Goal: Entertainment & Leisure: Consume media (video, audio)

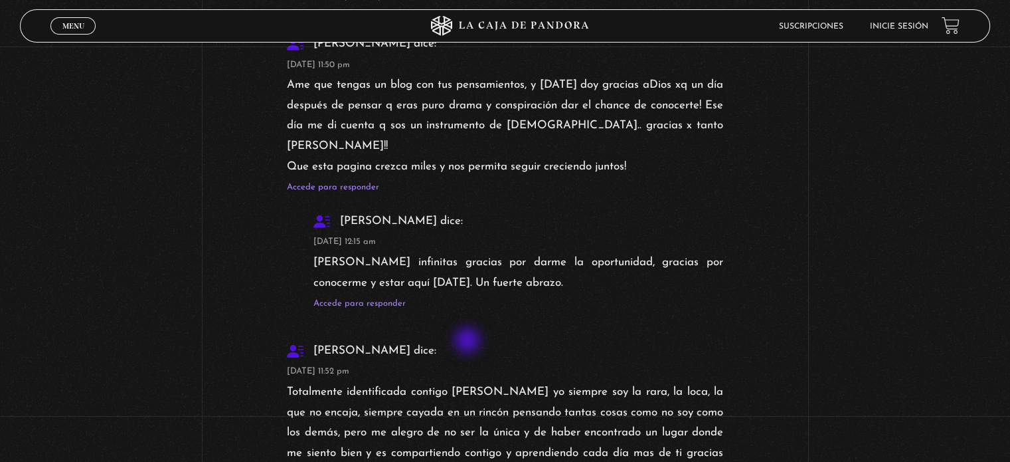
scroll to position [4251, 0]
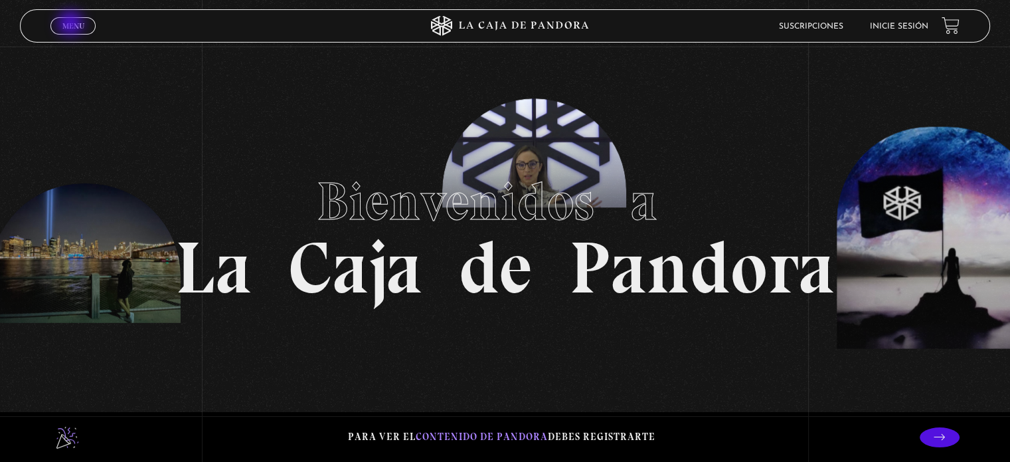
click at [72, 25] on span "Menu" at bounding box center [73, 26] width 22 height 8
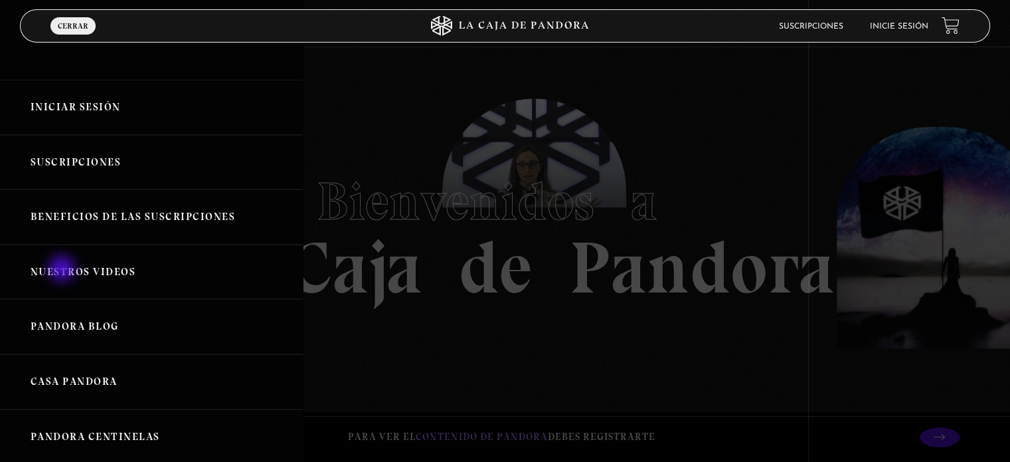
click at [63, 270] on link "Nuestros Videos" at bounding box center [151, 271] width 303 height 55
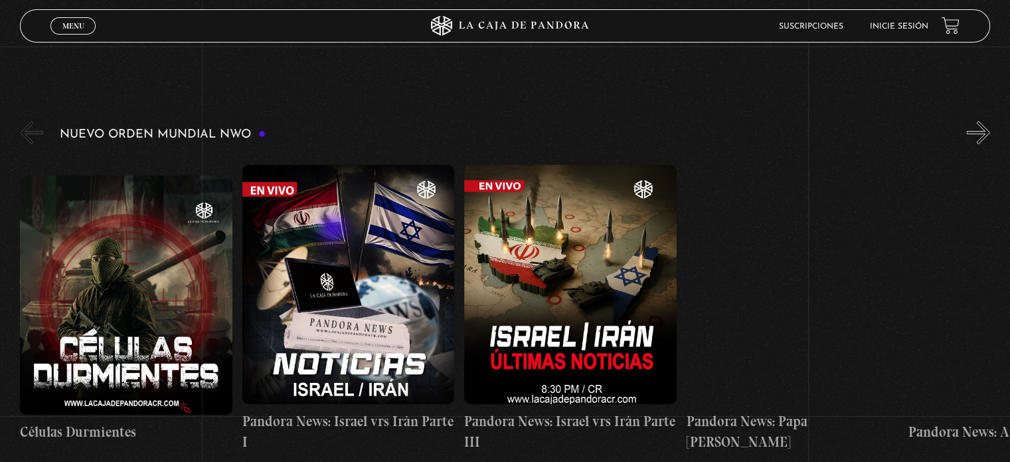
scroll to position [199, 0]
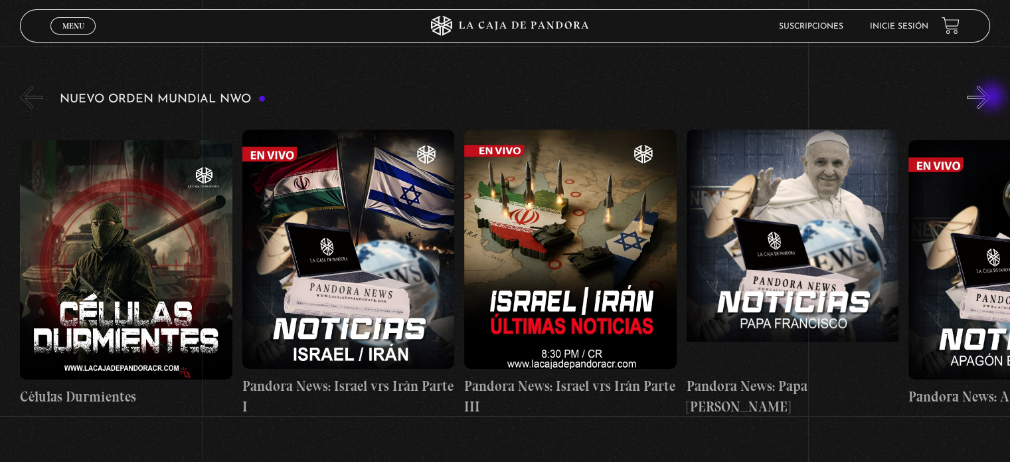
click at [990, 98] on button "»" at bounding box center [978, 97] width 23 height 23
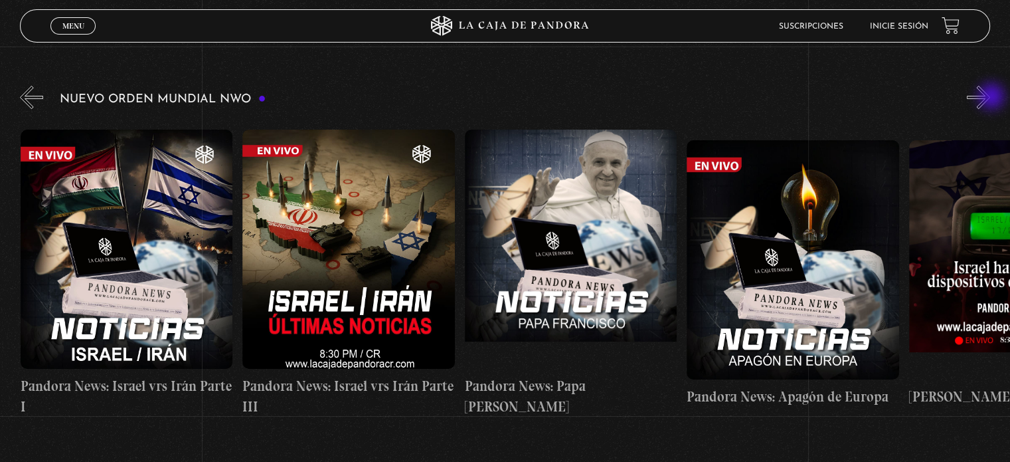
click at [990, 98] on button "»" at bounding box center [978, 97] width 23 height 23
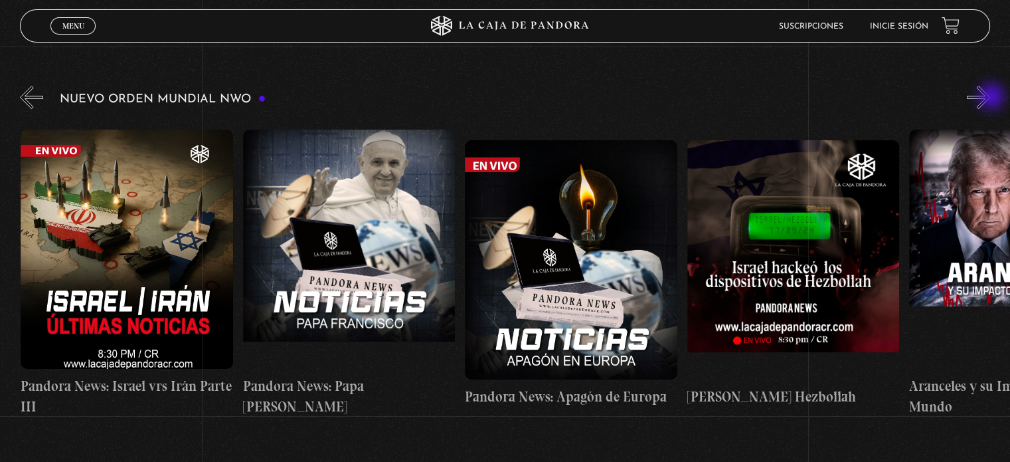
scroll to position [0, 444]
click at [990, 98] on button "»" at bounding box center [978, 97] width 23 height 23
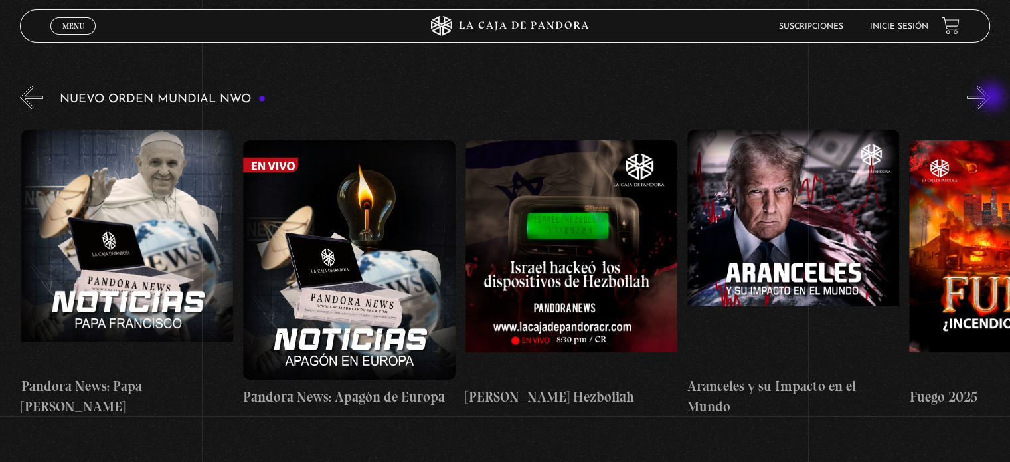
scroll to position [0, 666]
click at [990, 98] on button "»" at bounding box center [978, 97] width 23 height 23
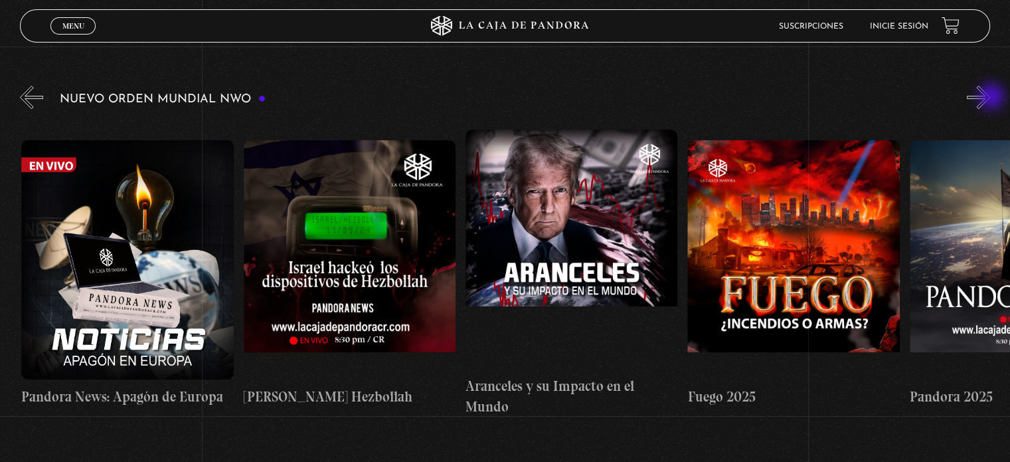
scroll to position [0, 888]
click at [990, 98] on button "»" at bounding box center [978, 97] width 23 height 23
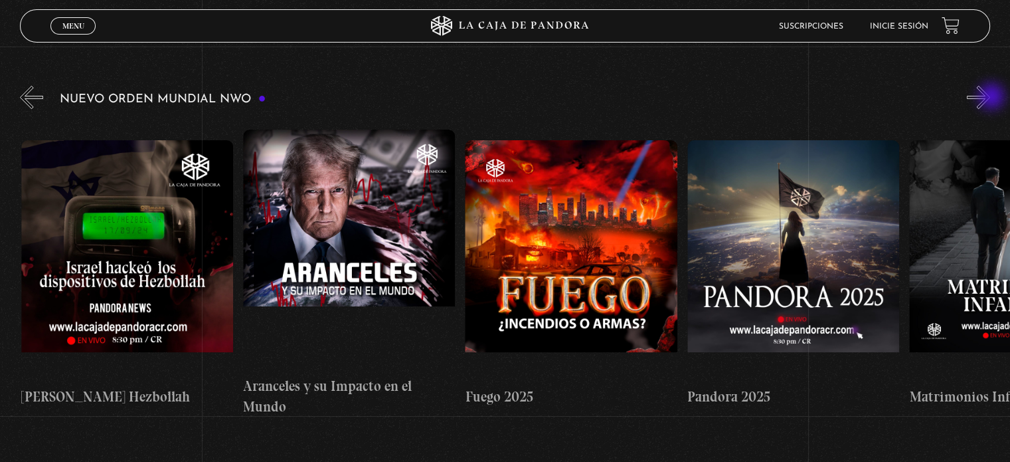
scroll to position [0, 1111]
click at [990, 98] on button "»" at bounding box center [978, 97] width 23 height 23
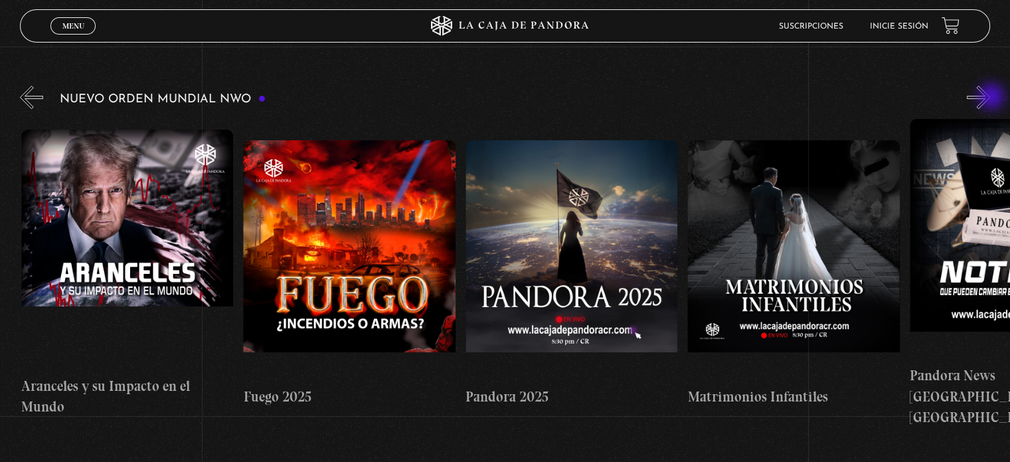
scroll to position [0, 1332]
click at [990, 98] on button "»" at bounding box center [978, 97] width 23 height 23
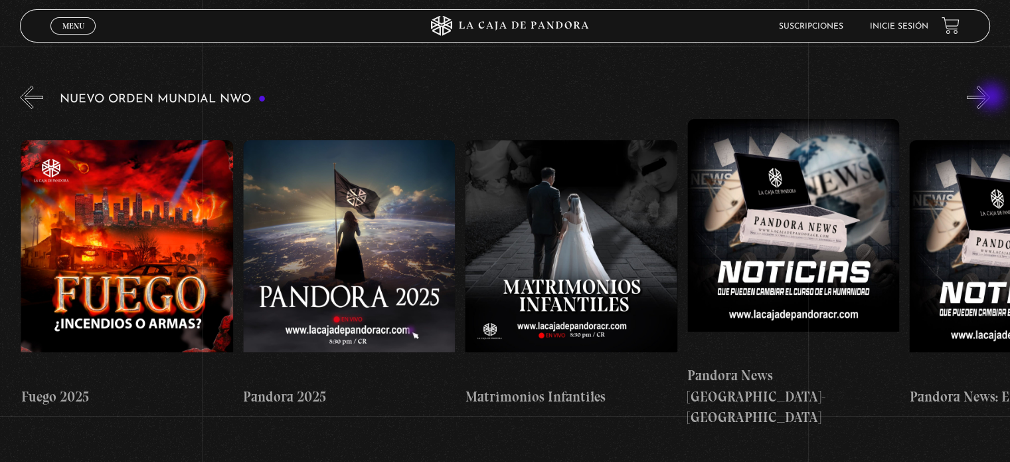
scroll to position [0, 1554]
click at [990, 98] on button "»" at bounding box center [978, 97] width 23 height 23
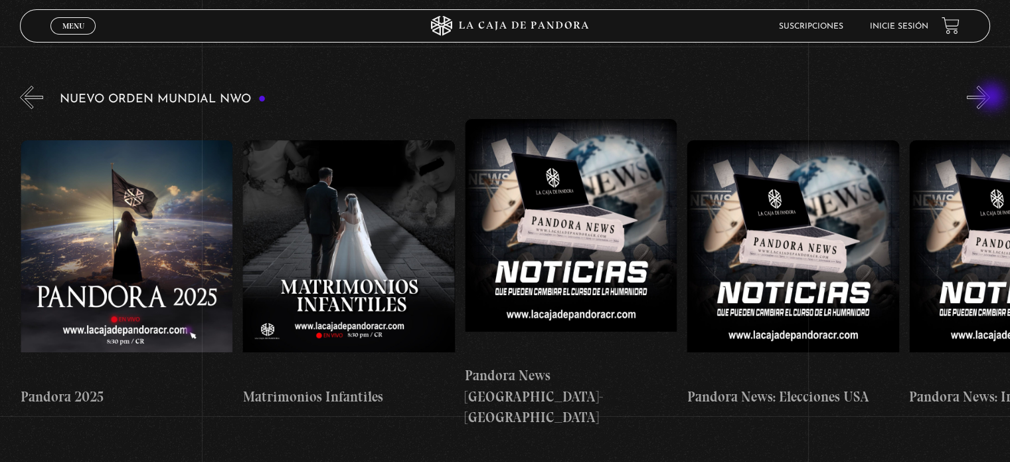
click at [990, 98] on button "»" at bounding box center [978, 97] width 23 height 23
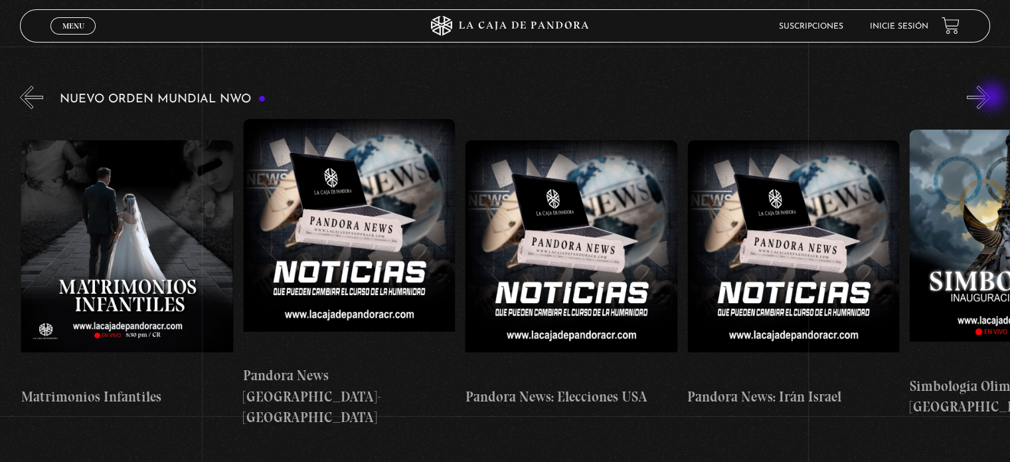
click at [990, 98] on button "»" at bounding box center [978, 97] width 23 height 23
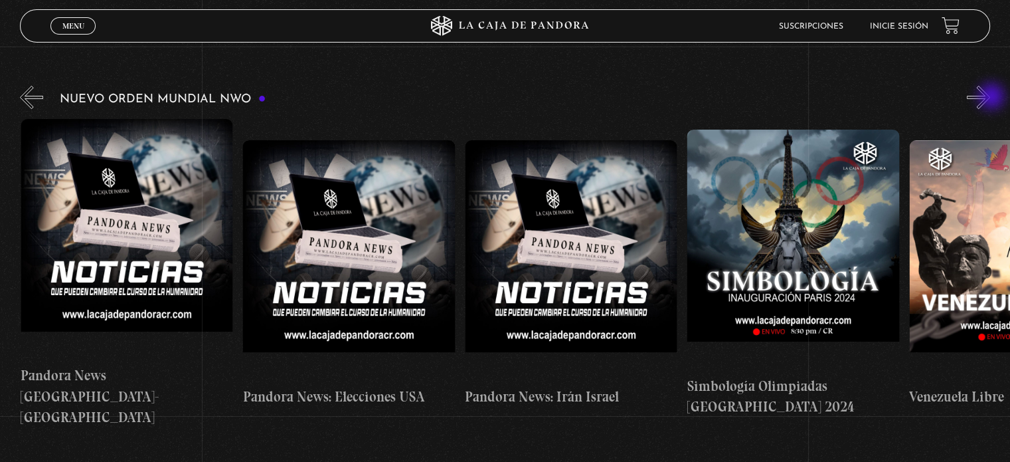
scroll to position [0, 2221]
click at [990, 98] on button "»" at bounding box center [978, 97] width 23 height 23
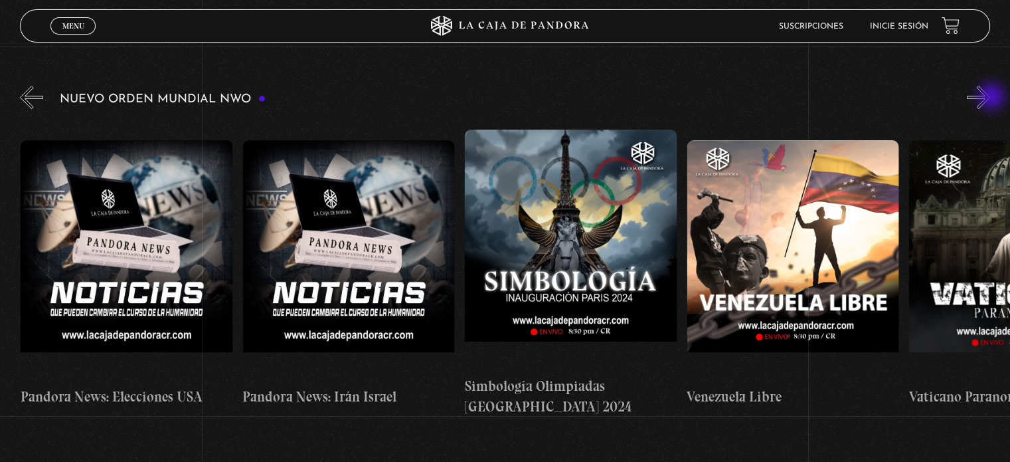
click at [990, 98] on button "»" at bounding box center [978, 97] width 23 height 23
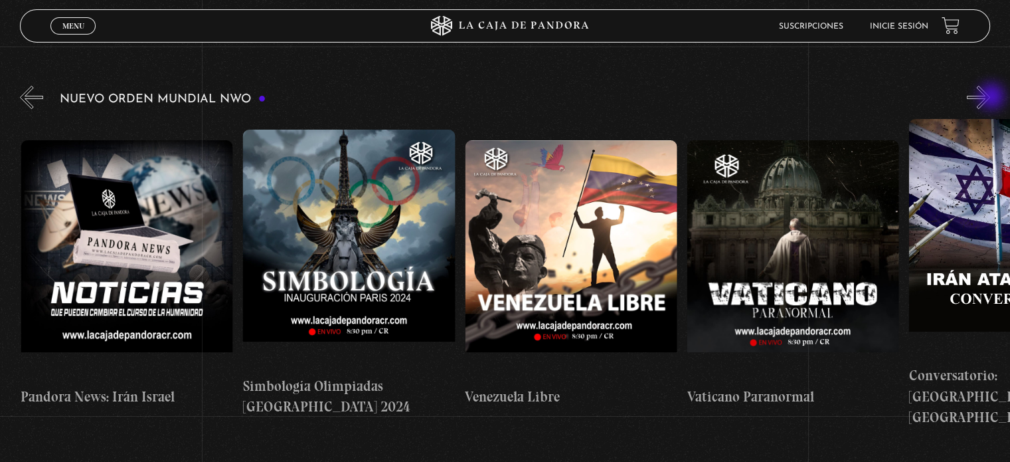
scroll to position [0, 2666]
click at [990, 98] on button "»" at bounding box center [978, 97] width 23 height 23
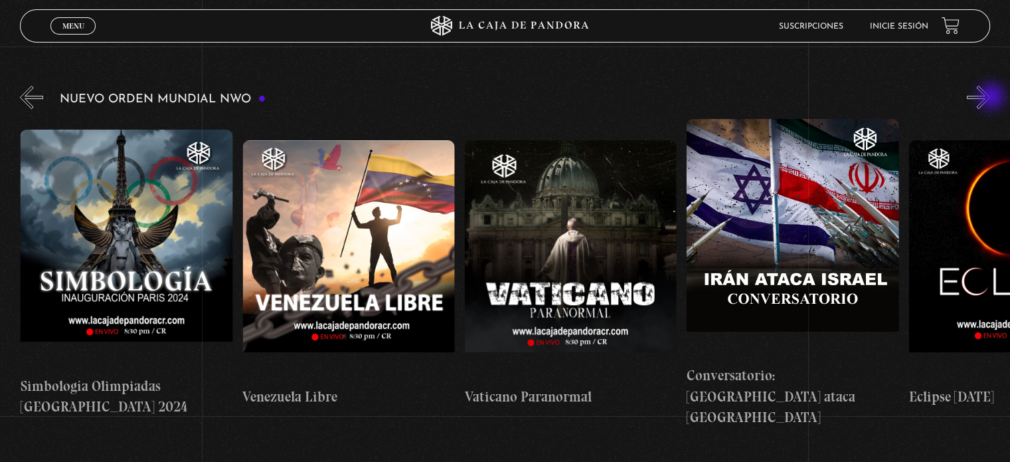
click at [990, 98] on button "»" at bounding box center [978, 97] width 23 height 23
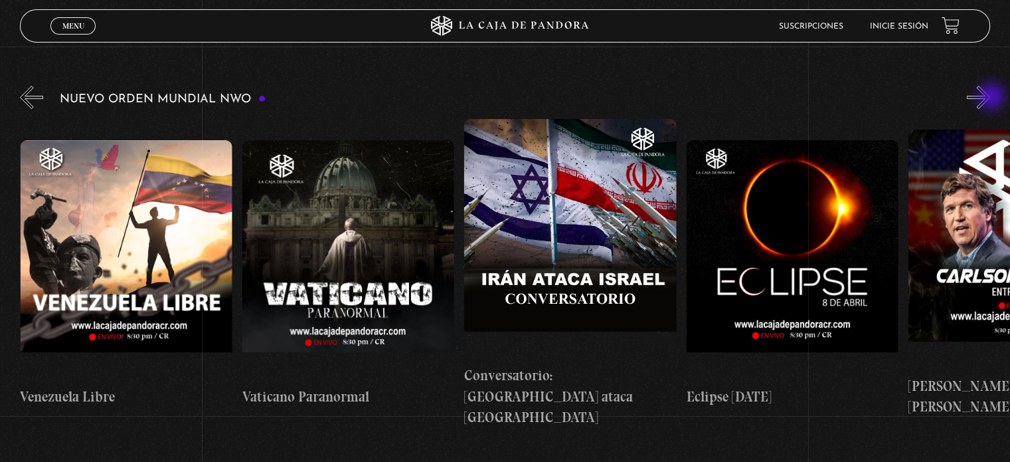
click at [990, 98] on button "»" at bounding box center [978, 97] width 23 height 23
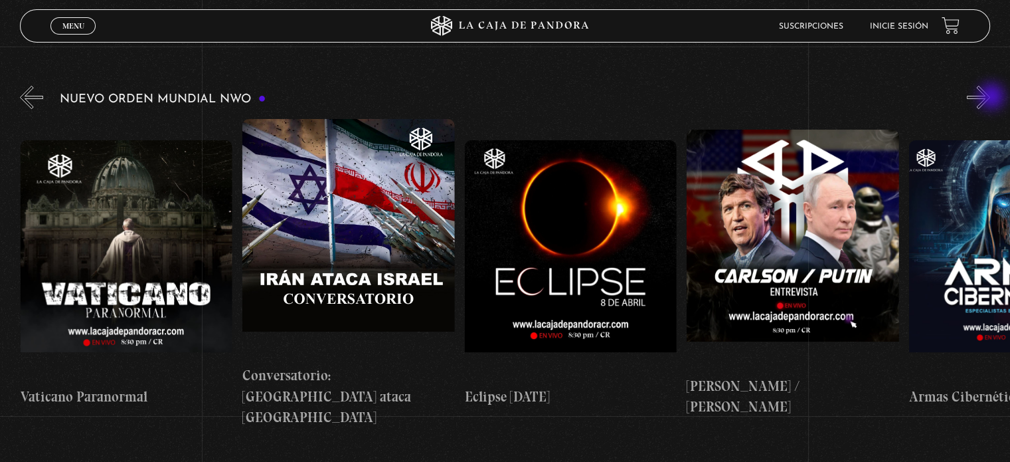
click at [990, 98] on button "»" at bounding box center [978, 97] width 23 height 23
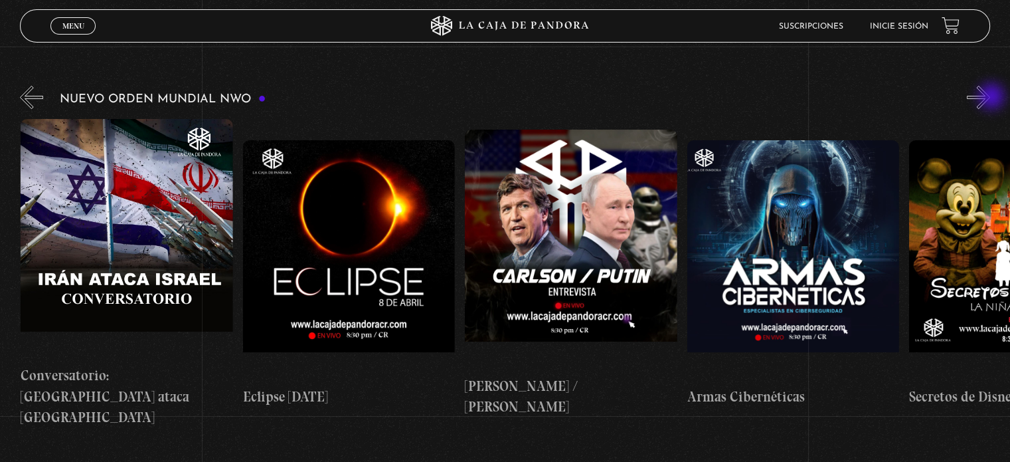
scroll to position [0, 3554]
click at [990, 98] on button "»" at bounding box center [978, 97] width 23 height 23
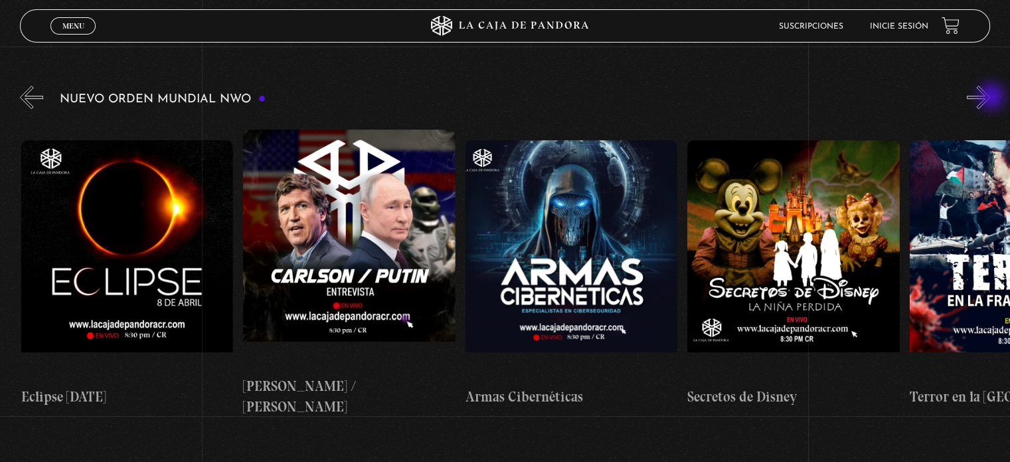
scroll to position [0, 3776]
click at [990, 98] on button "»" at bounding box center [978, 97] width 23 height 23
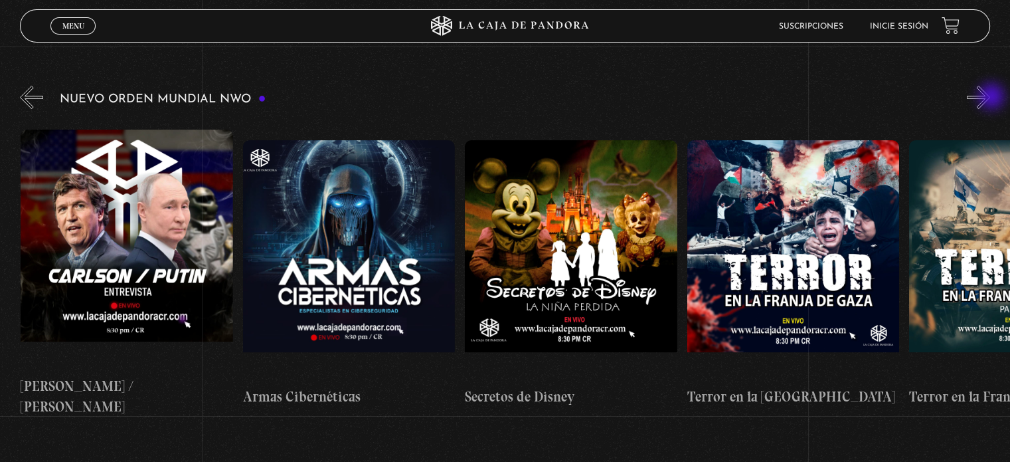
scroll to position [0, 3999]
click at [990, 98] on button "»" at bounding box center [978, 97] width 23 height 23
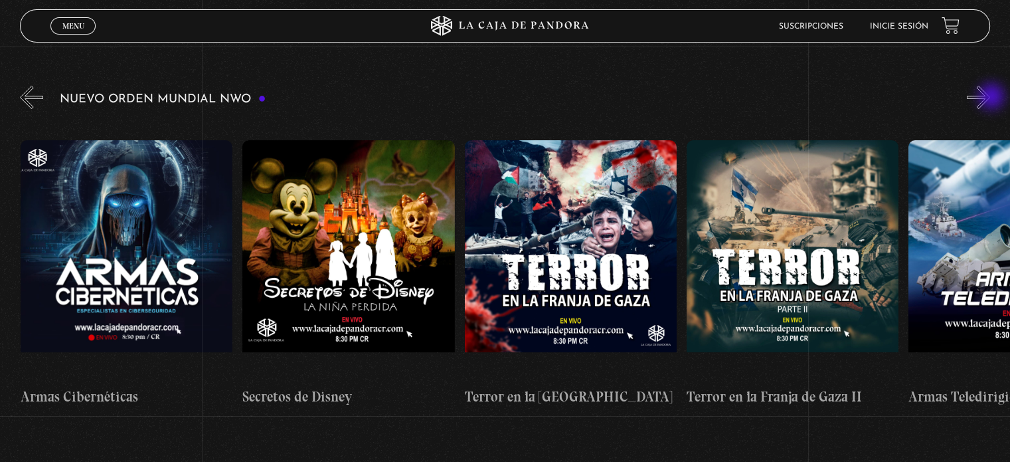
click at [990, 98] on button "»" at bounding box center [978, 97] width 23 height 23
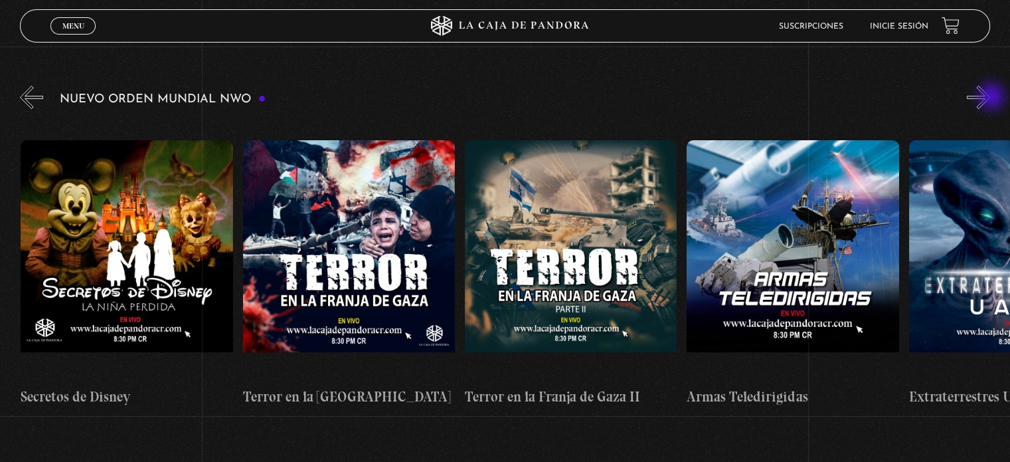
click at [990, 98] on button "»" at bounding box center [978, 97] width 23 height 23
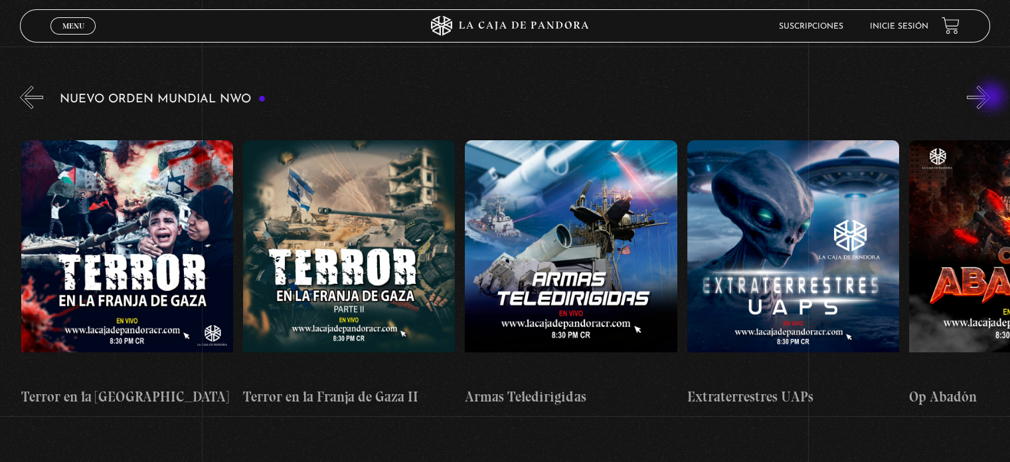
scroll to position [0, 4665]
click at [990, 98] on button "»" at bounding box center [978, 97] width 23 height 23
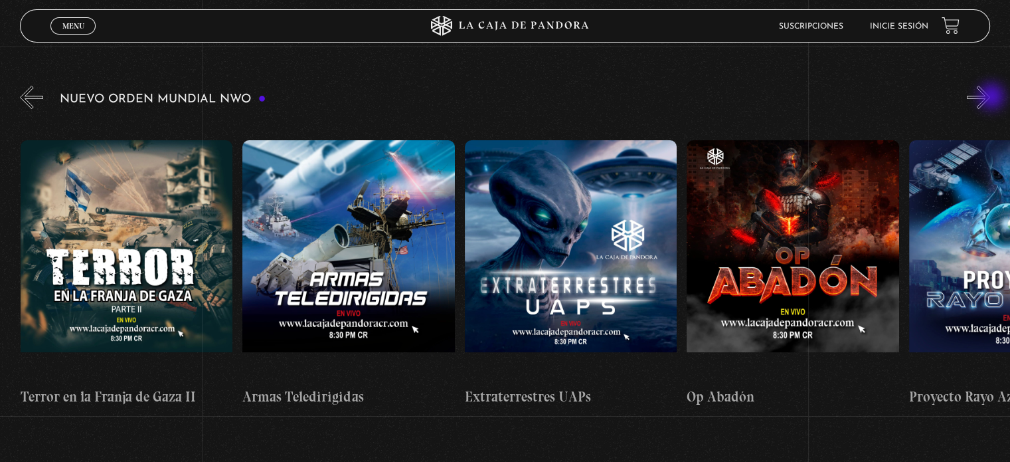
click at [990, 98] on button "»" at bounding box center [978, 97] width 23 height 23
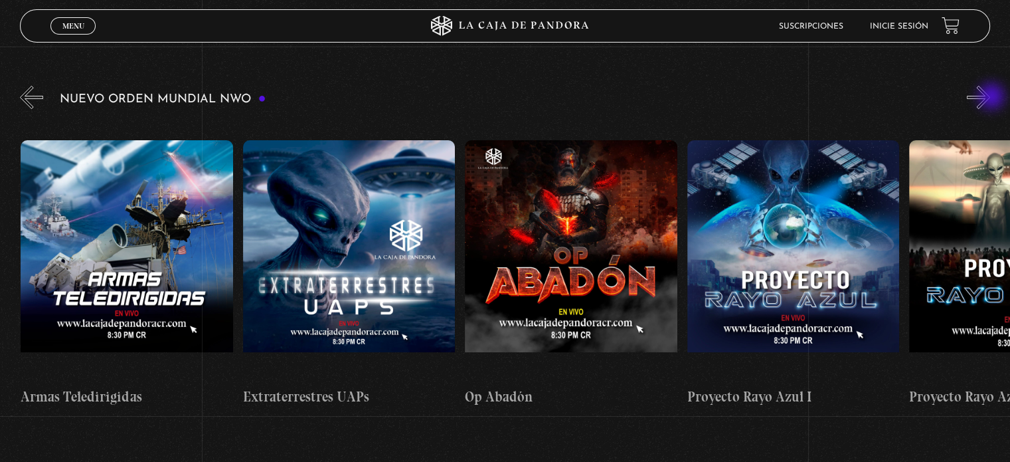
scroll to position [0, 5109]
click at [990, 98] on button "»" at bounding box center [978, 97] width 23 height 23
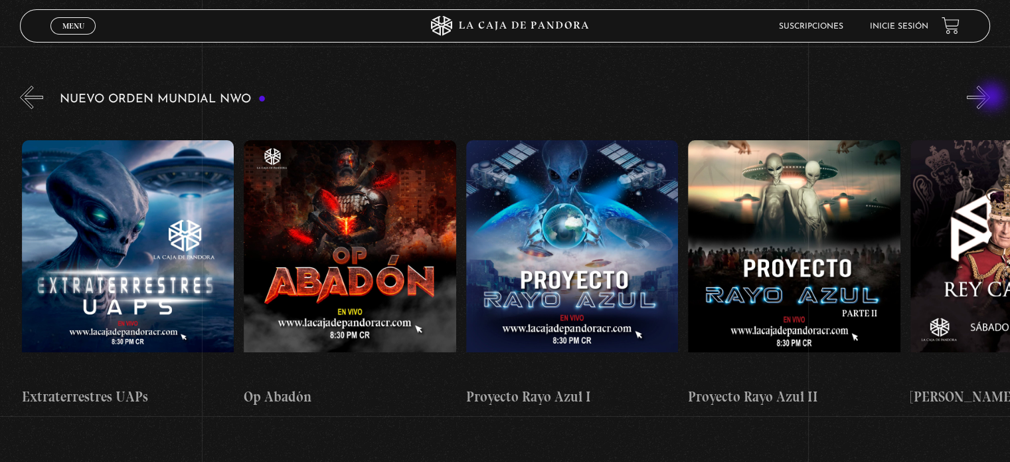
scroll to position [0, 5331]
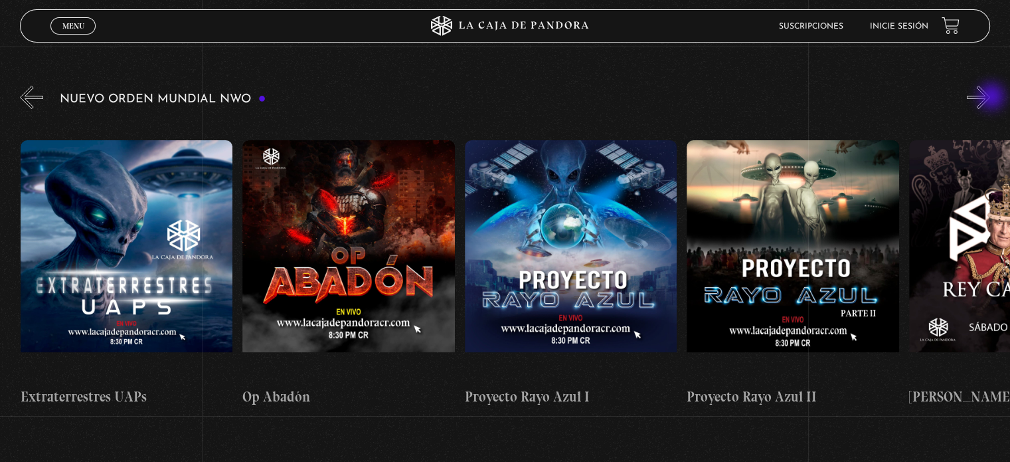
click at [990, 98] on button "»" at bounding box center [978, 97] width 23 height 23
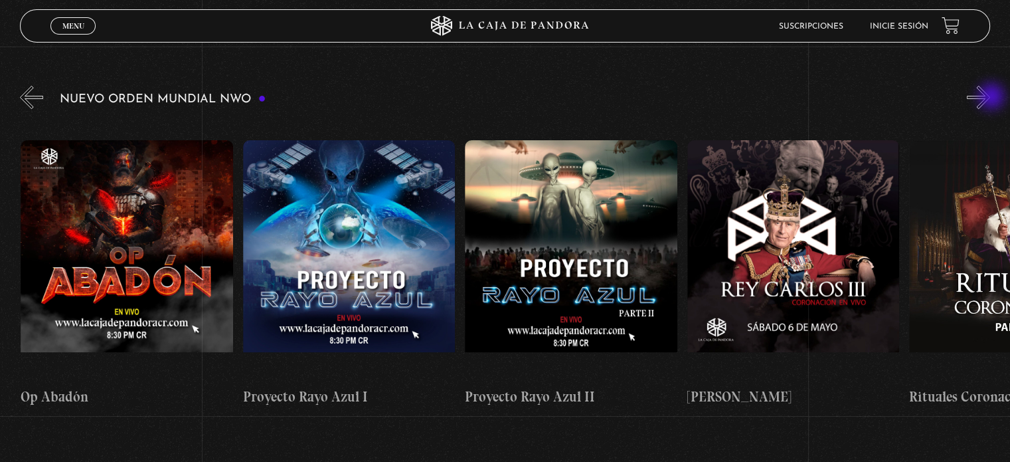
scroll to position [0, 5553]
